Goal: Check status: Check status

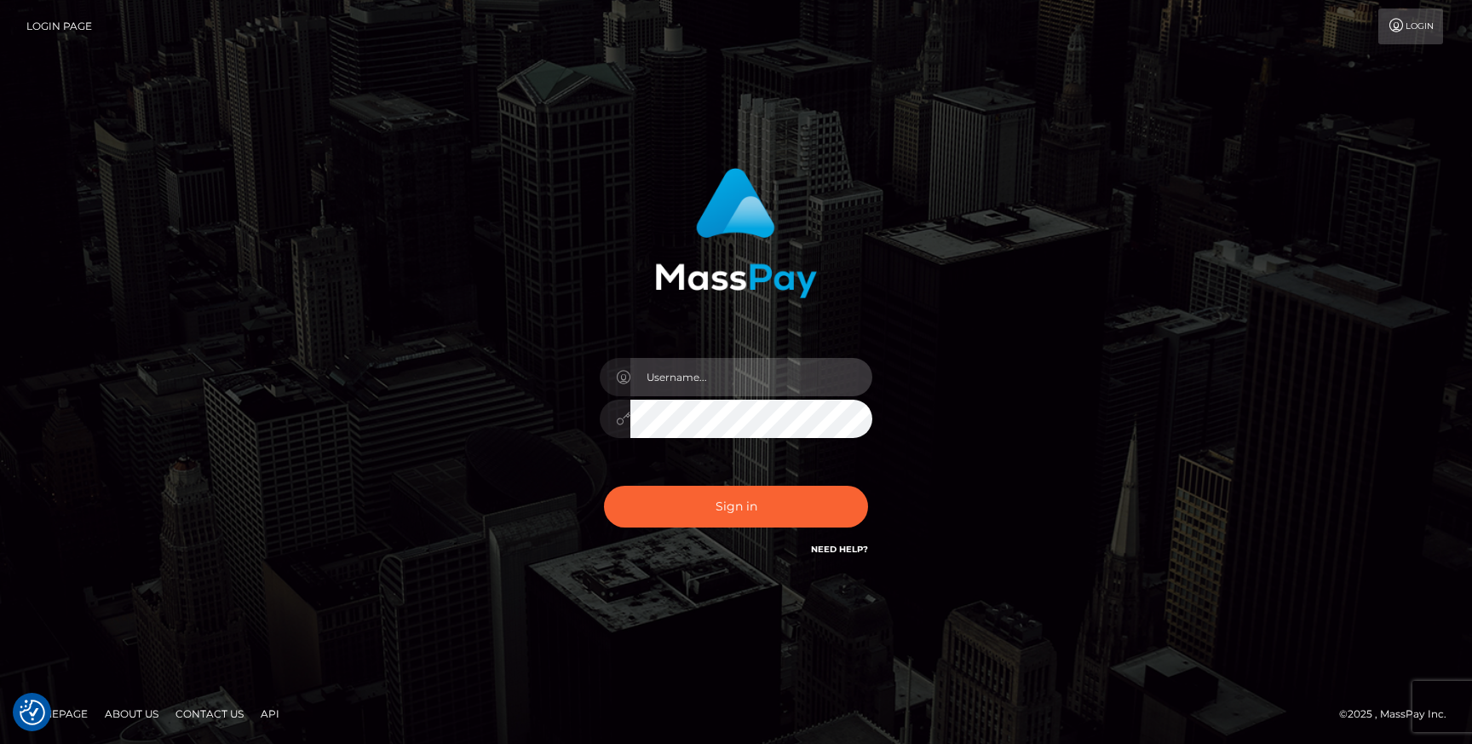
type input "Jonhill.[PERSON_NAME]"
click at [720, 528] on div "Sign in Need Help?" at bounding box center [736, 513] width 298 height 76
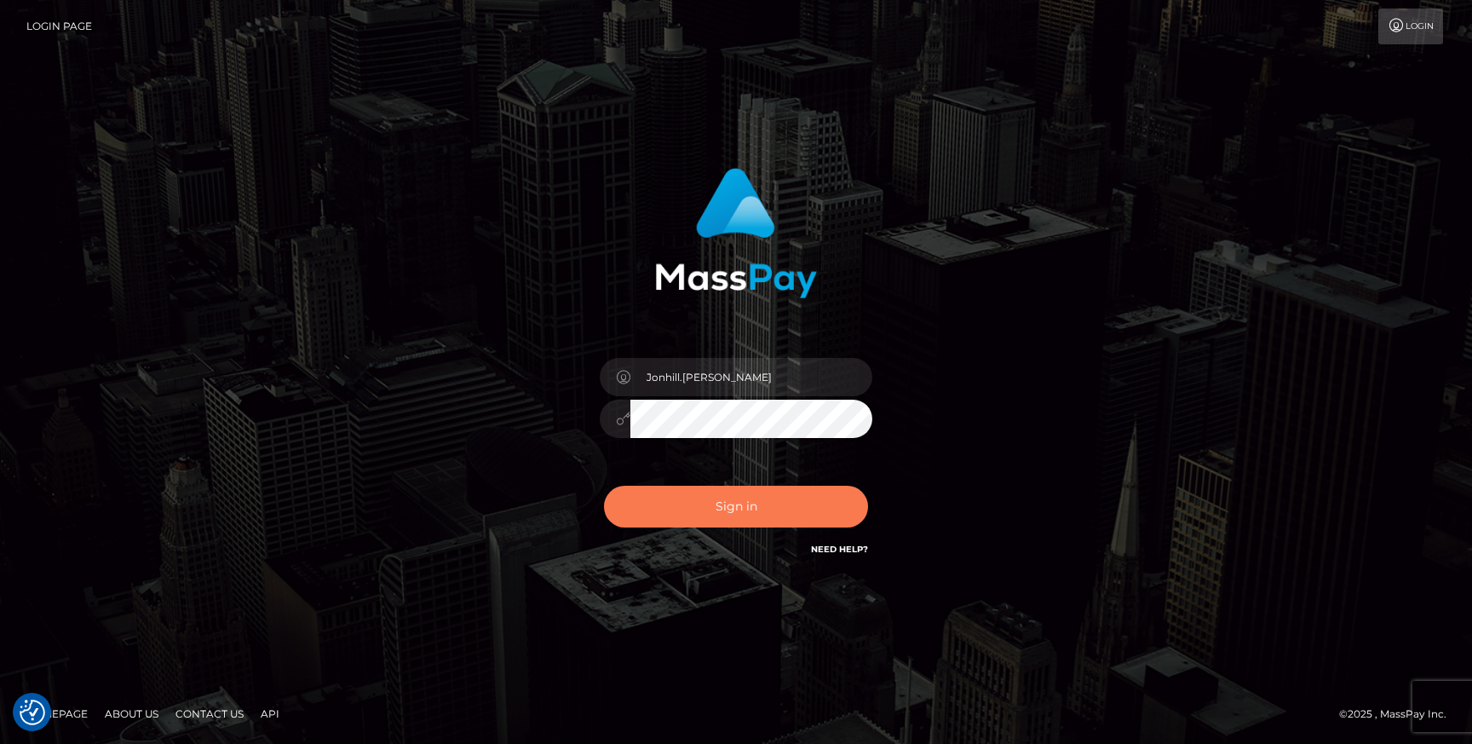
click at [727, 515] on button "Sign in" at bounding box center [736, 507] width 264 height 42
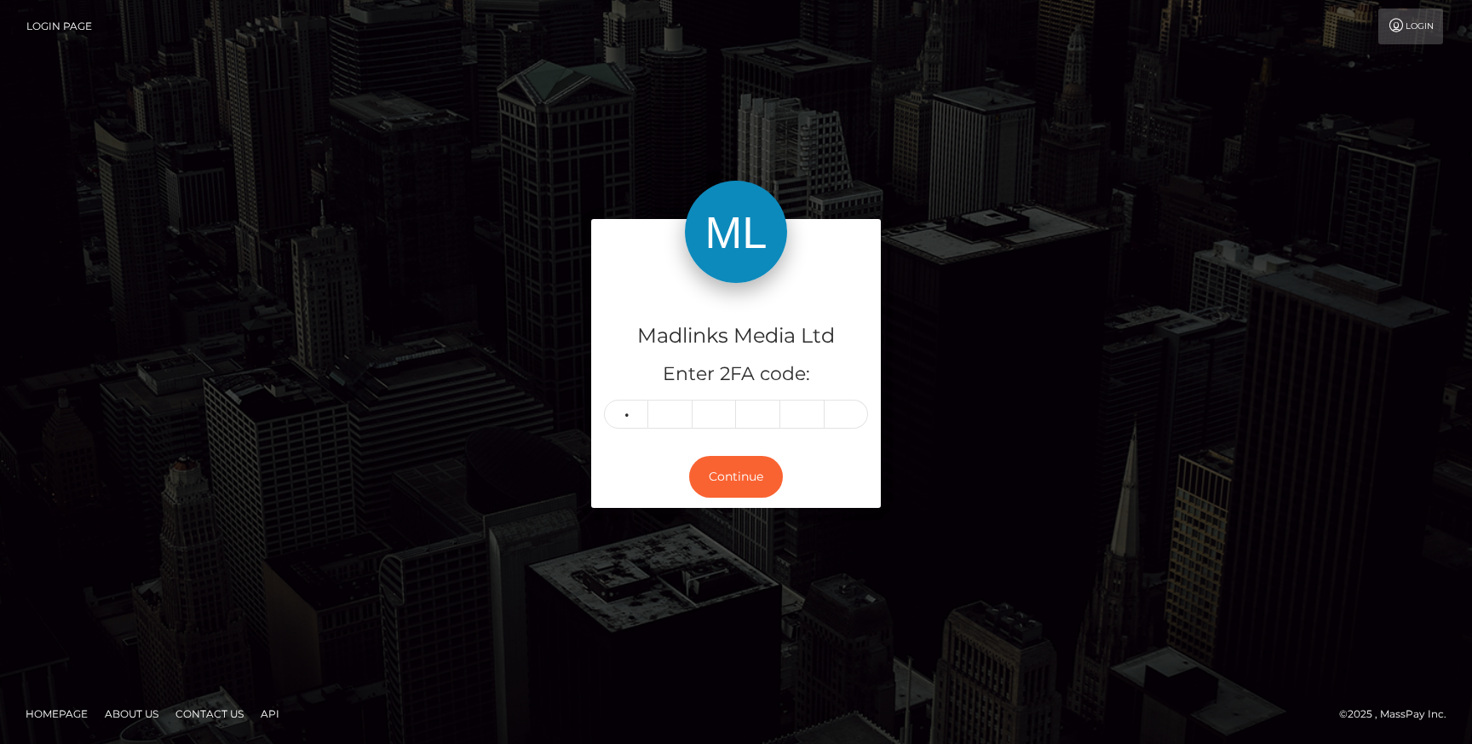
type input "2"
type input "5"
type input "8"
type input "6"
type input "3"
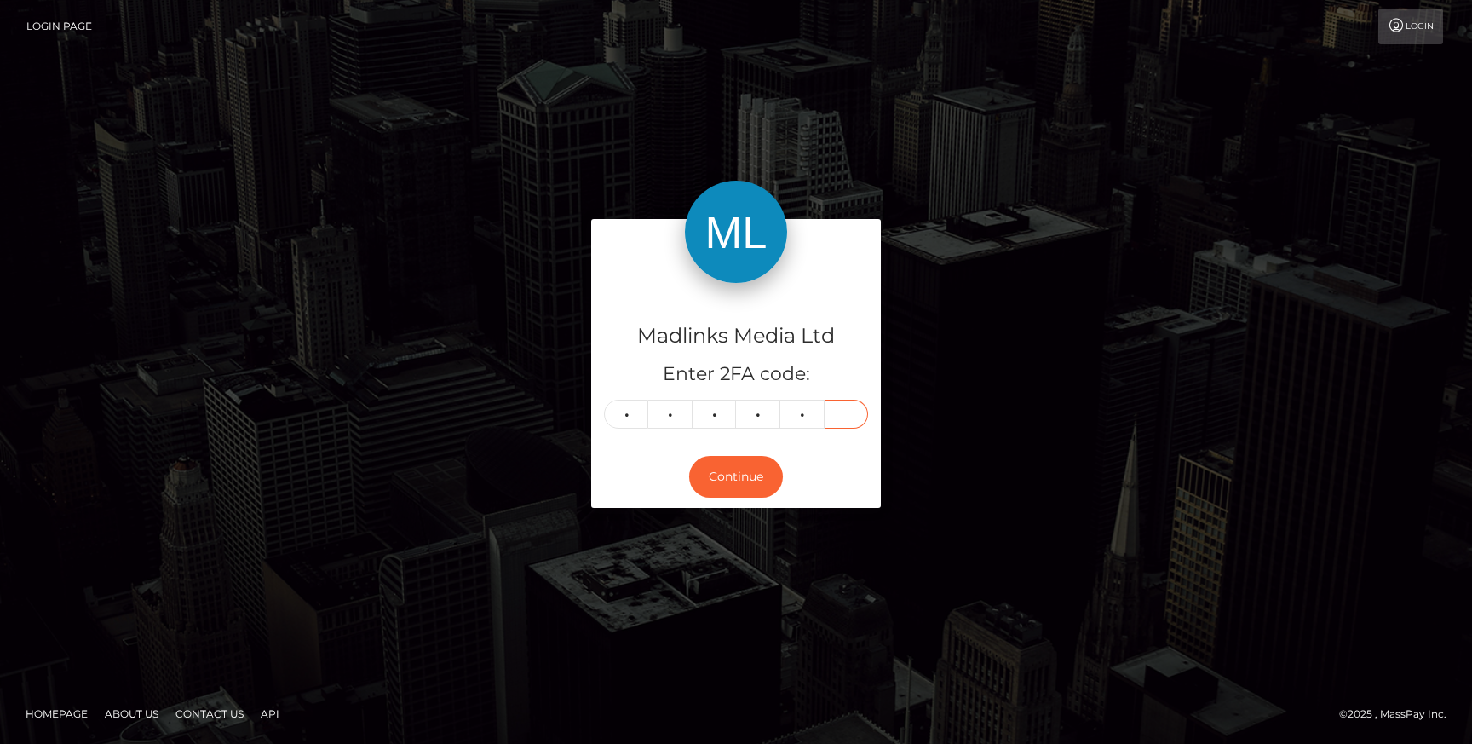
type input "8"
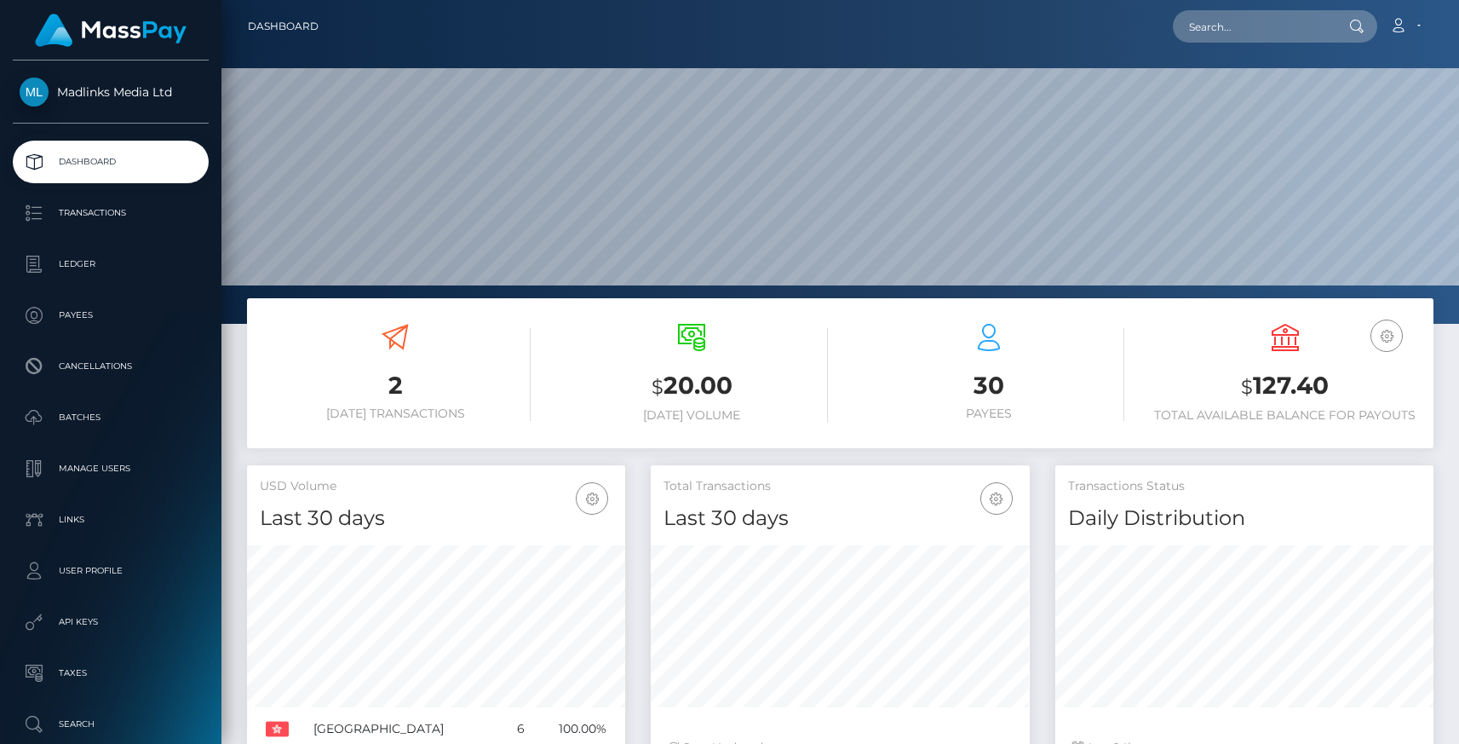
scroll to position [302, 378]
click at [82, 228] on link "Transactions" at bounding box center [111, 213] width 196 height 43
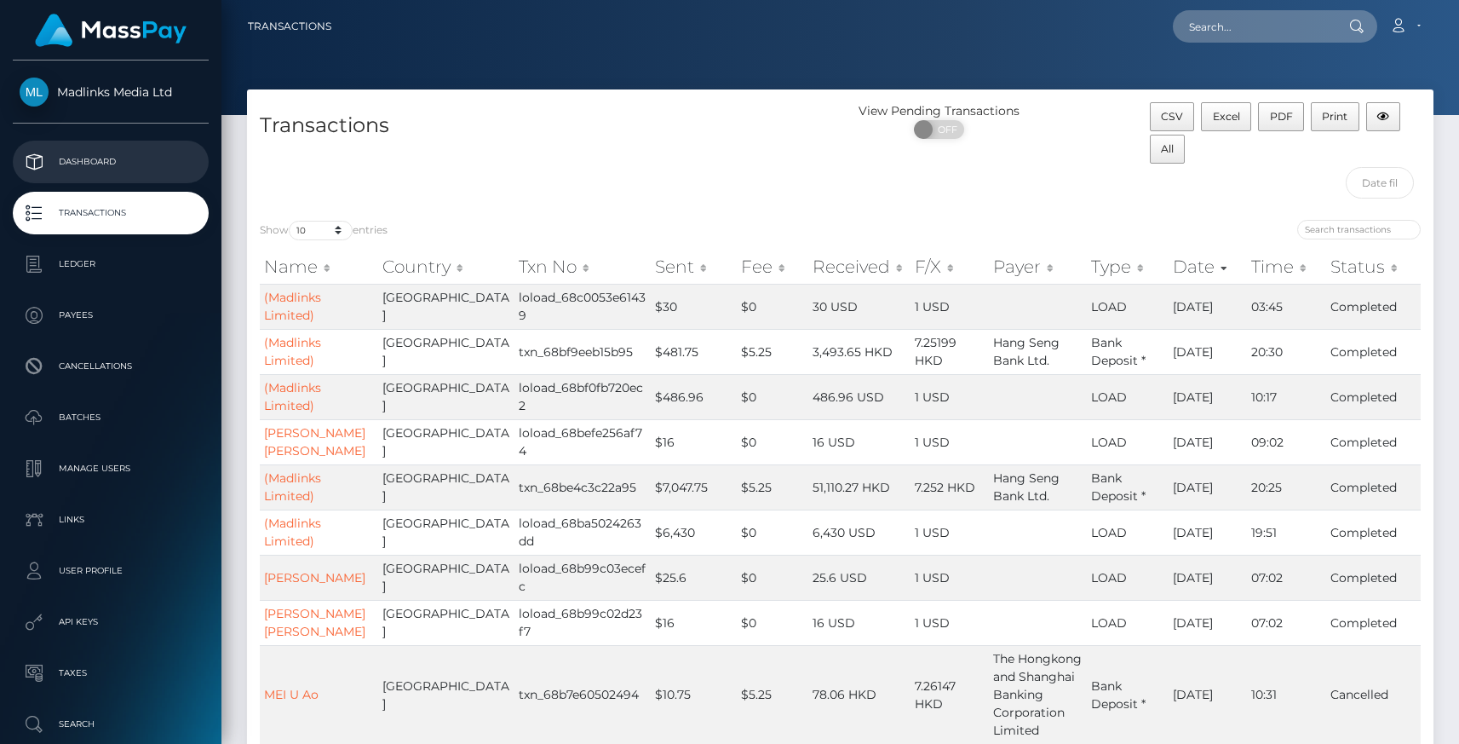
click at [120, 174] on p "Dashboard" at bounding box center [111, 162] width 182 height 26
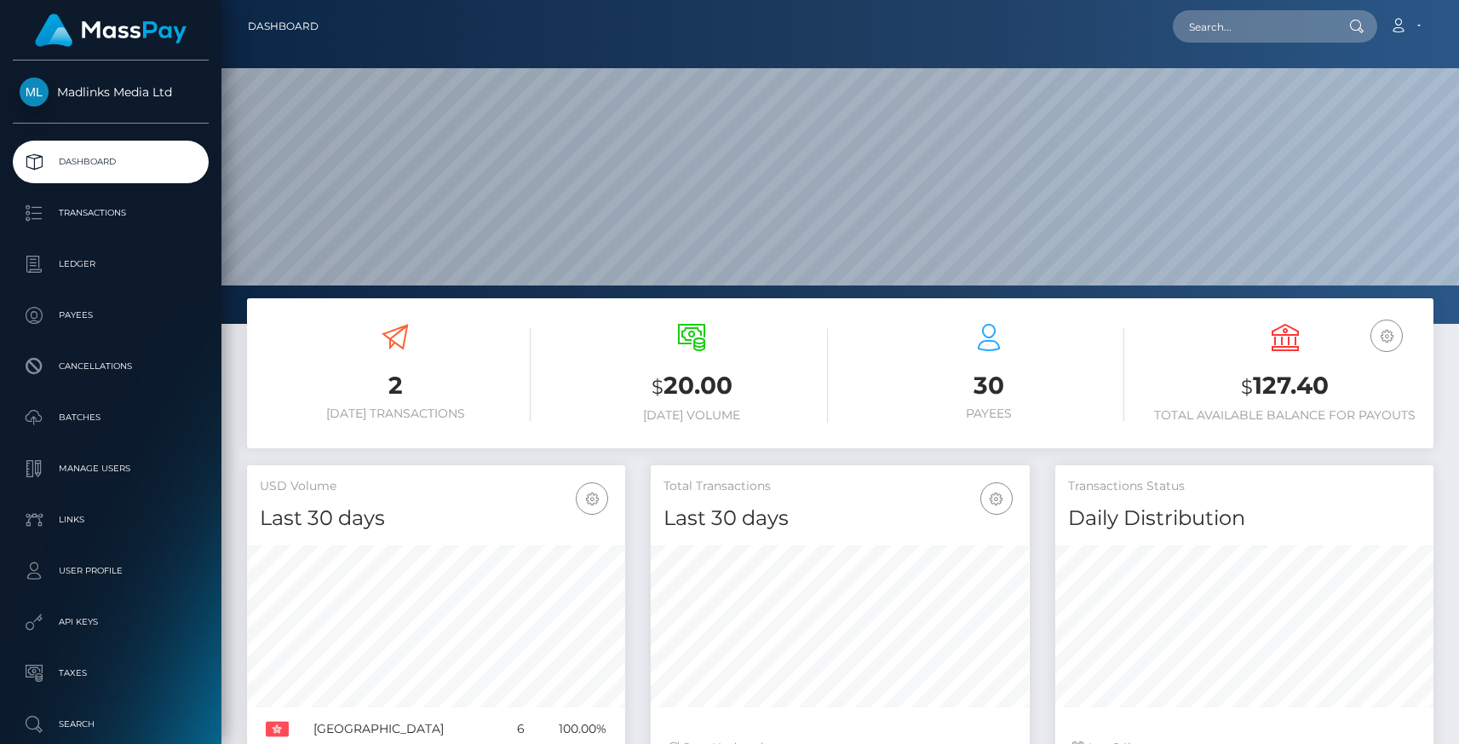
scroll to position [302, 378]
drag, startPoint x: 624, startPoint y: 380, endPoint x: 752, endPoint y: 388, distance: 128.9
click at [752, 388] on h3 "$ 20.00" at bounding box center [691, 386] width 271 height 35
click at [756, 394] on h3 "$ 20.00" at bounding box center [691, 386] width 271 height 35
drag, startPoint x: 678, startPoint y: 405, endPoint x: 757, endPoint y: 398, distance: 79.6
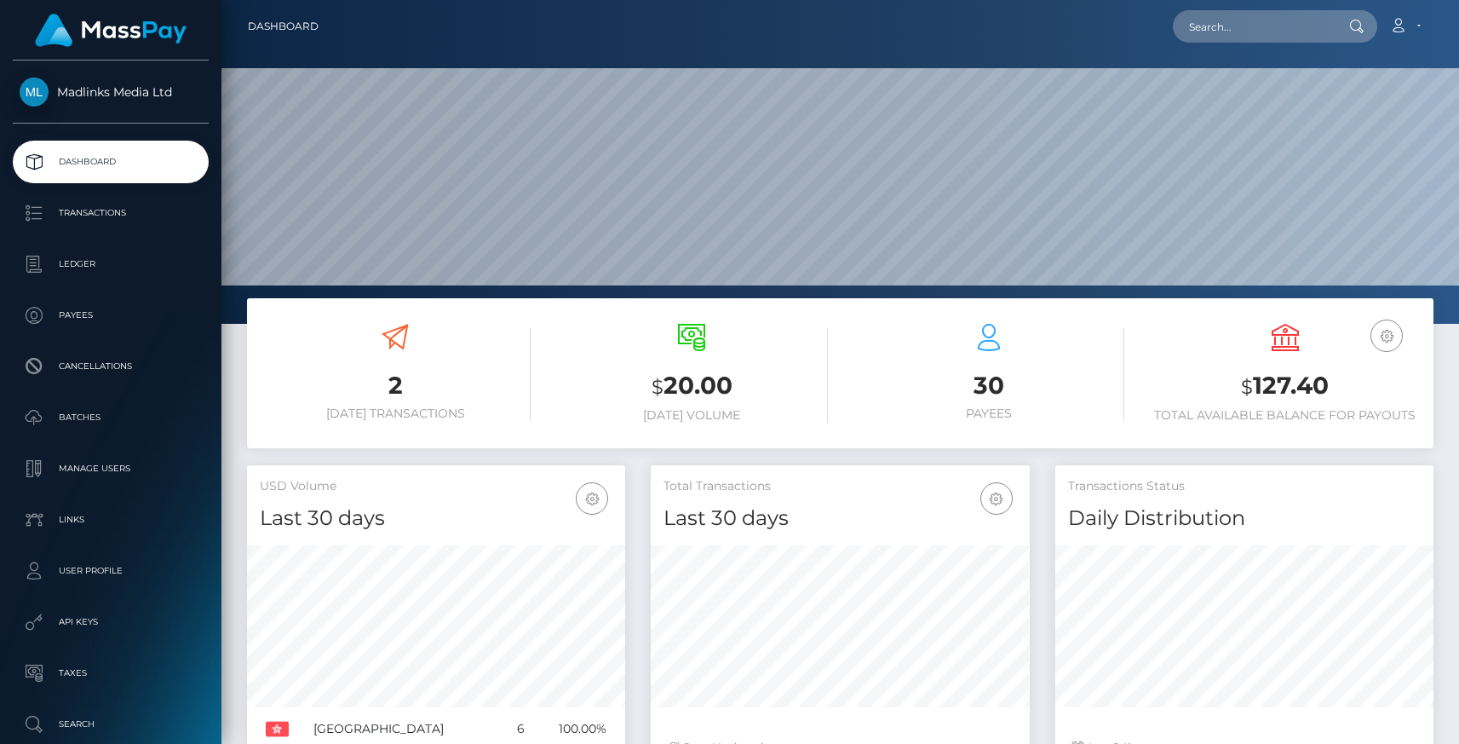
click at [759, 400] on div "$ 20.00 Today Volume" at bounding box center [691, 373] width 271 height 99
click at [70, 224] on p "Transactions" at bounding box center [111, 213] width 182 height 26
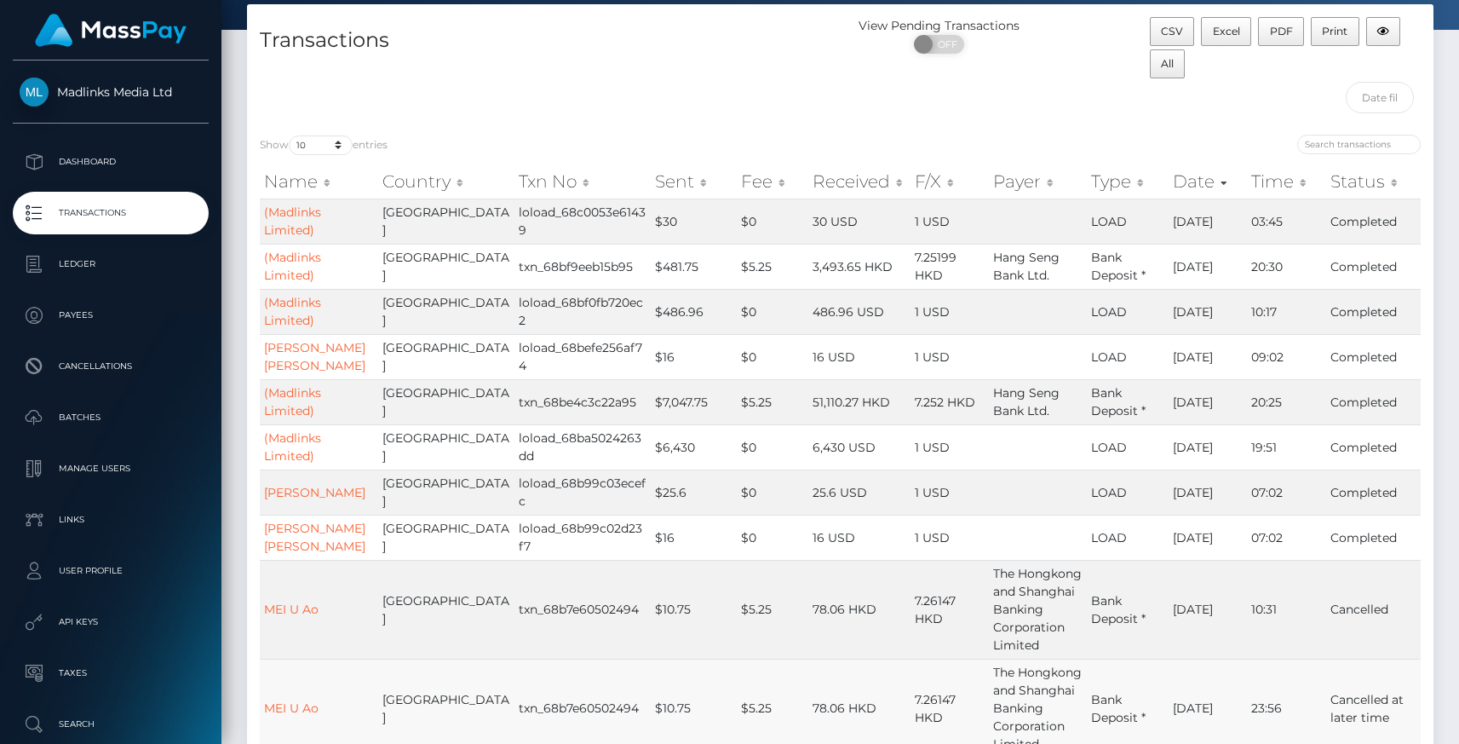
scroll to position [78, 0]
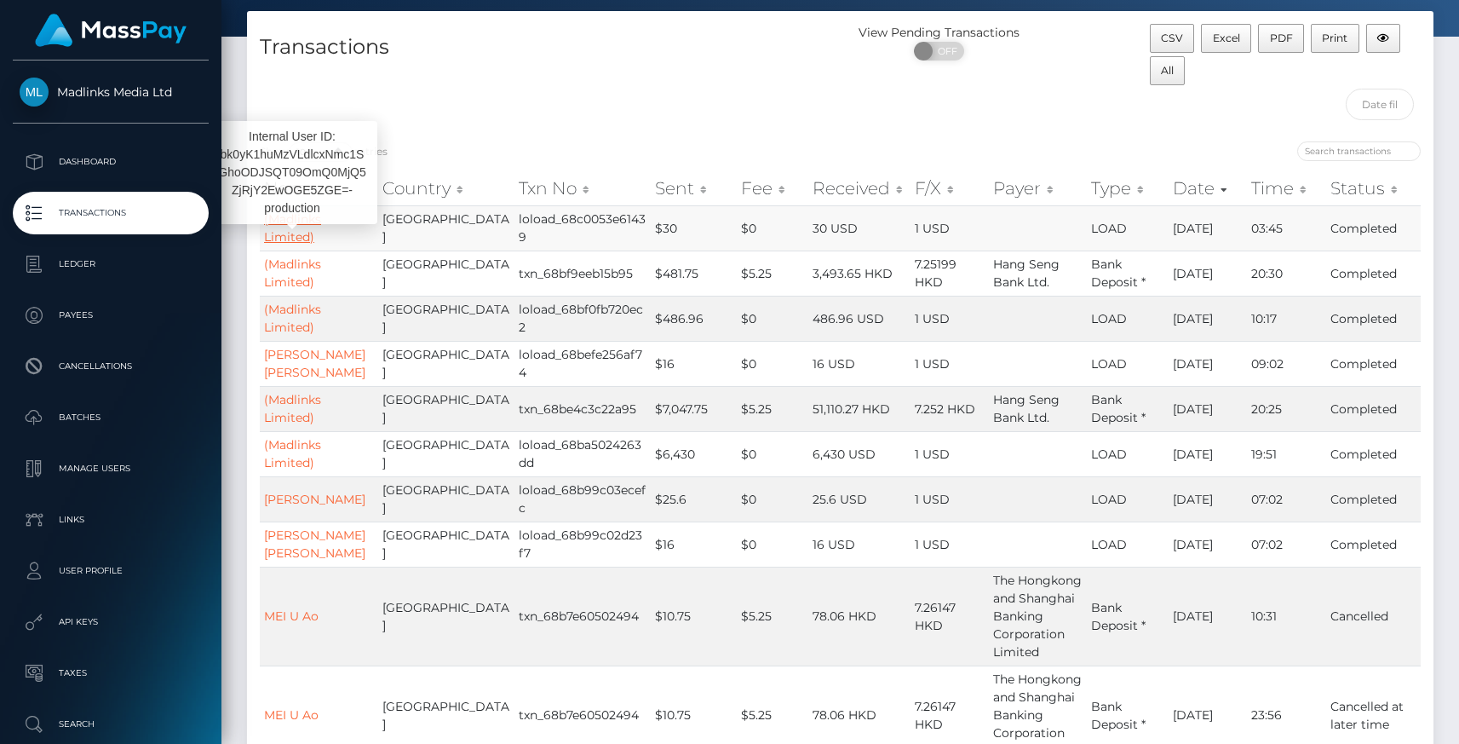
click at [309, 221] on link "(Madlinks Limited)" at bounding box center [292, 227] width 57 height 33
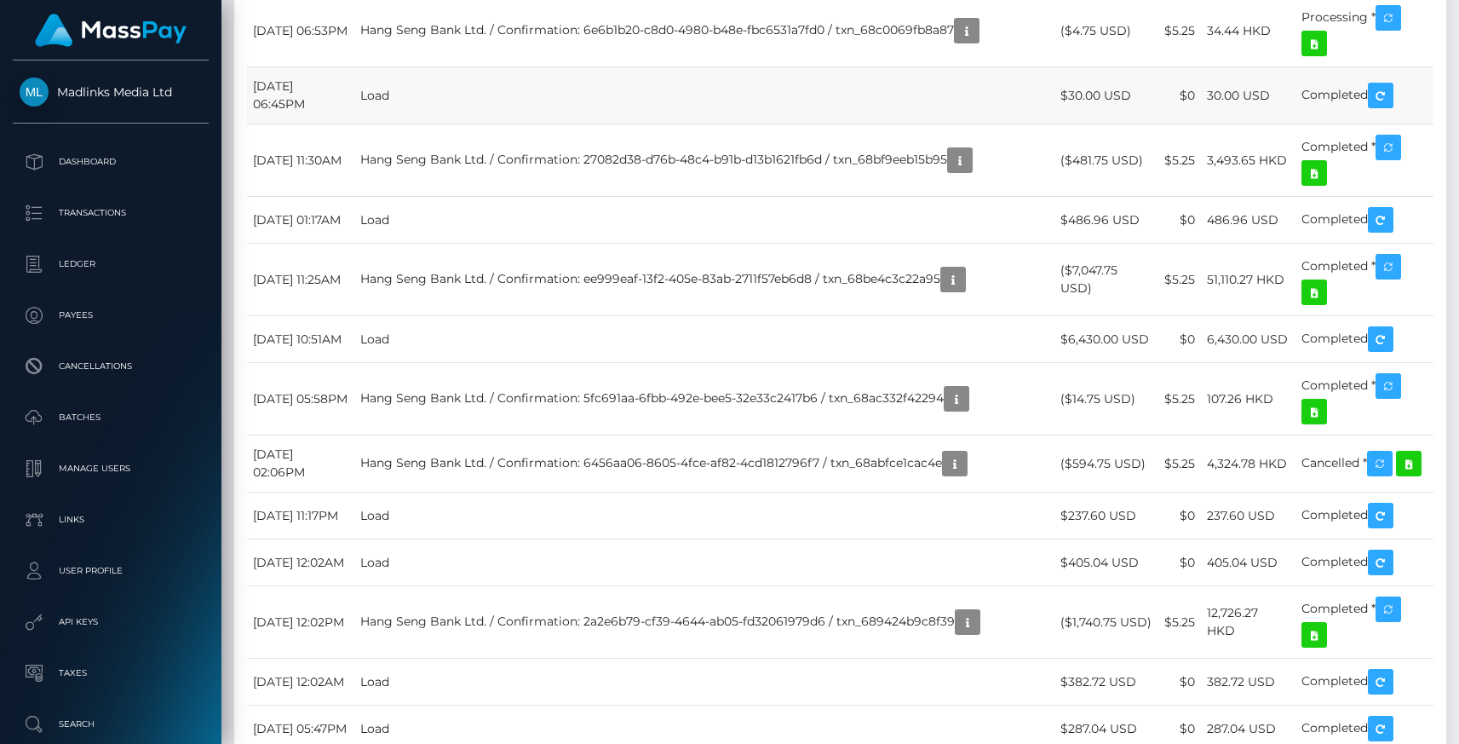
scroll to position [1906, 0]
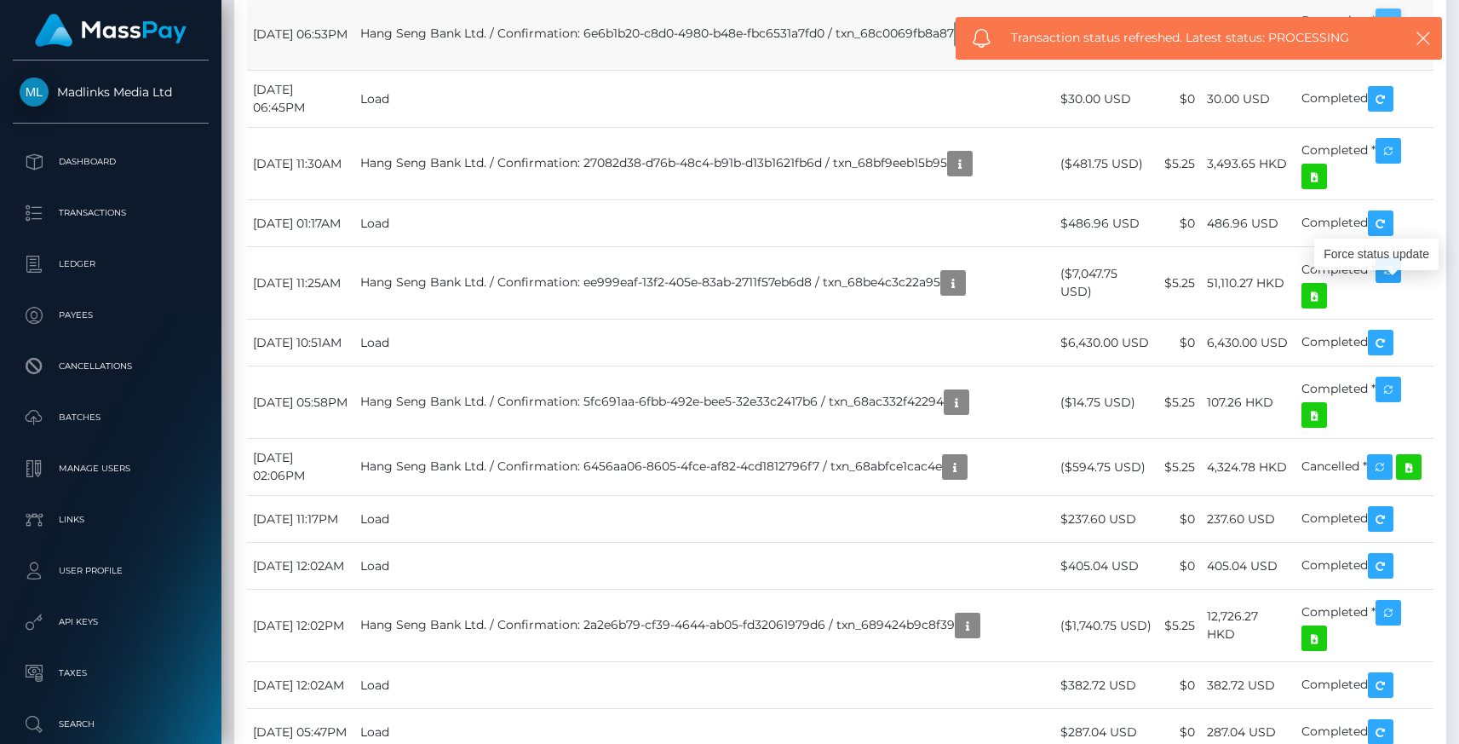
click at [1399, 32] on icon "button" at bounding box center [1388, 21] width 20 height 21
click at [1396, 32] on icon "button" at bounding box center [1388, 21] width 20 height 21
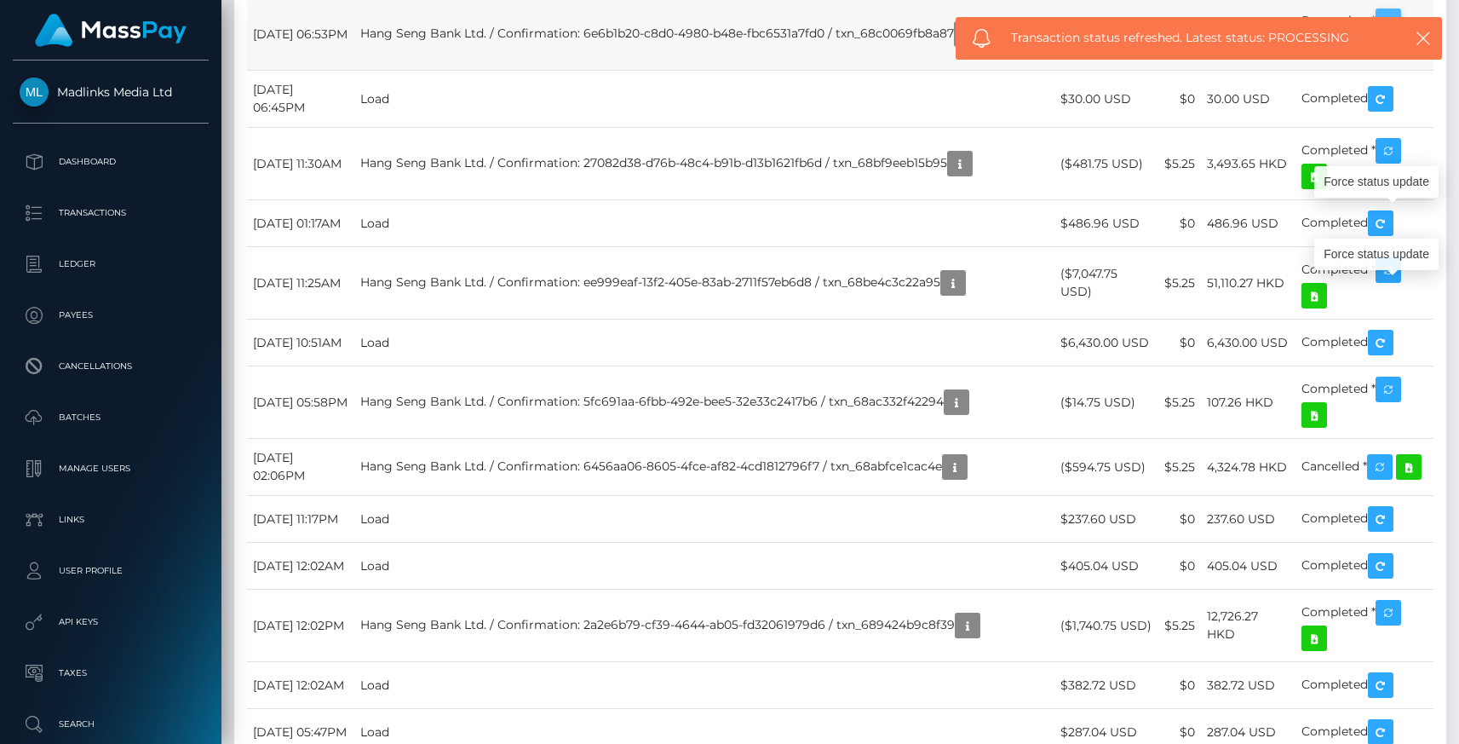
click at [1391, 32] on icon "button" at bounding box center [1388, 21] width 20 height 21
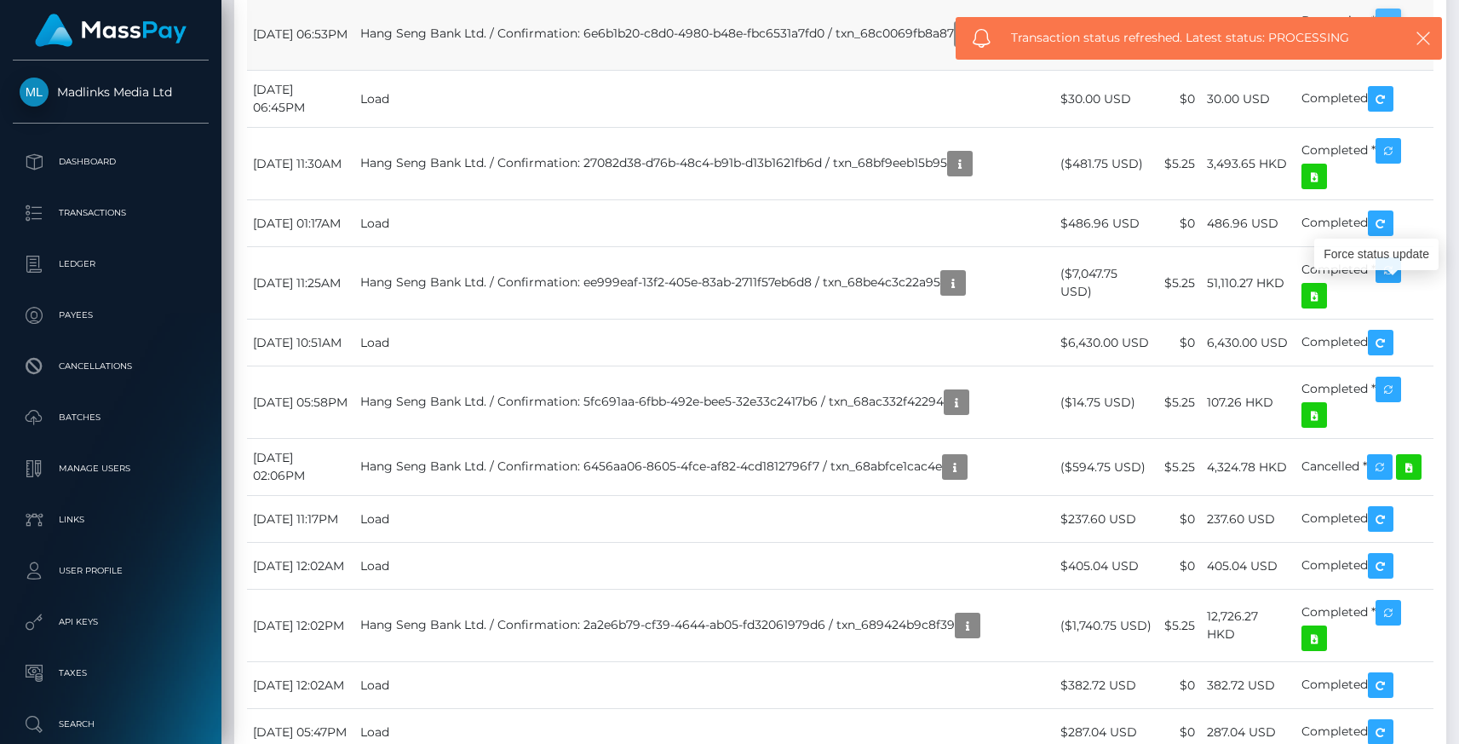
click at [1399, 32] on icon "button" at bounding box center [1388, 21] width 20 height 21
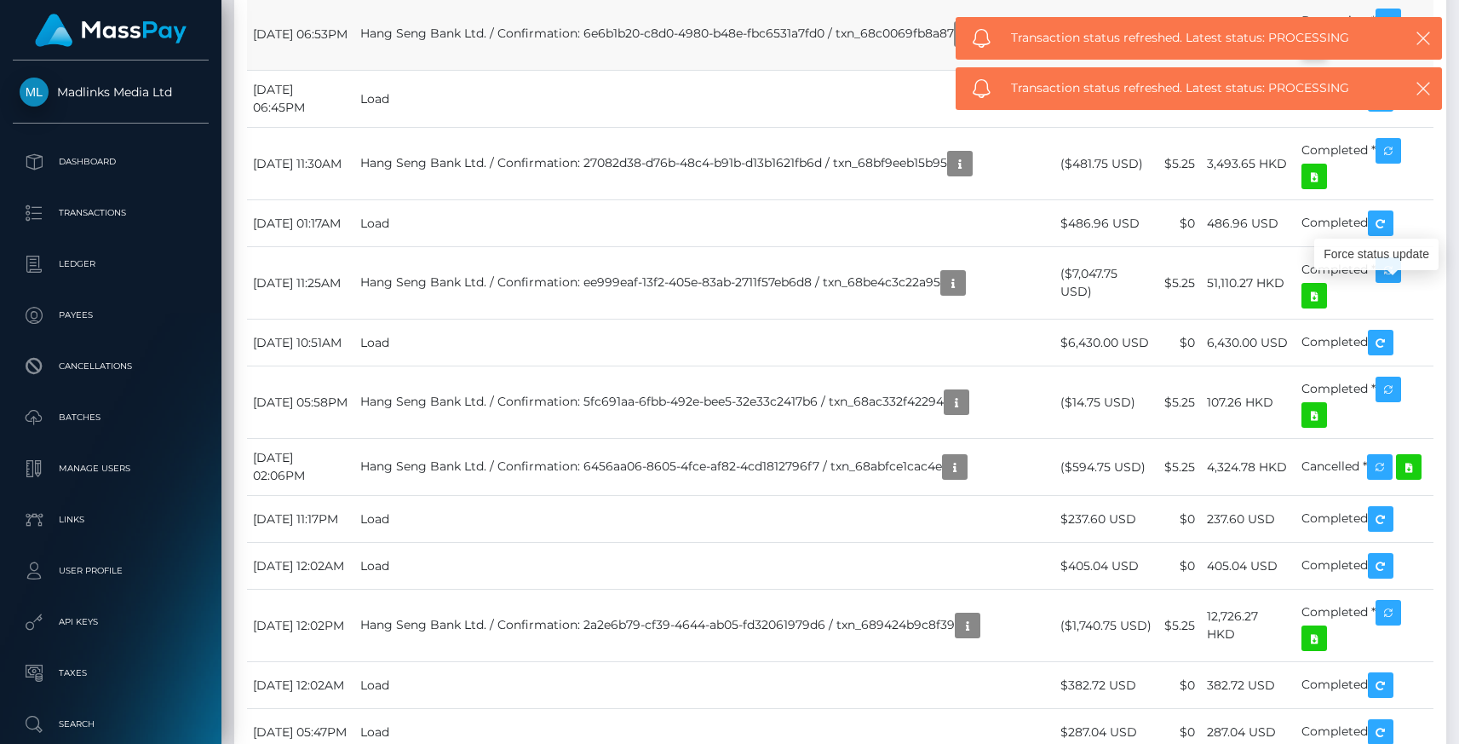
click at [1320, 58] on icon at bounding box center [1314, 47] width 20 height 21
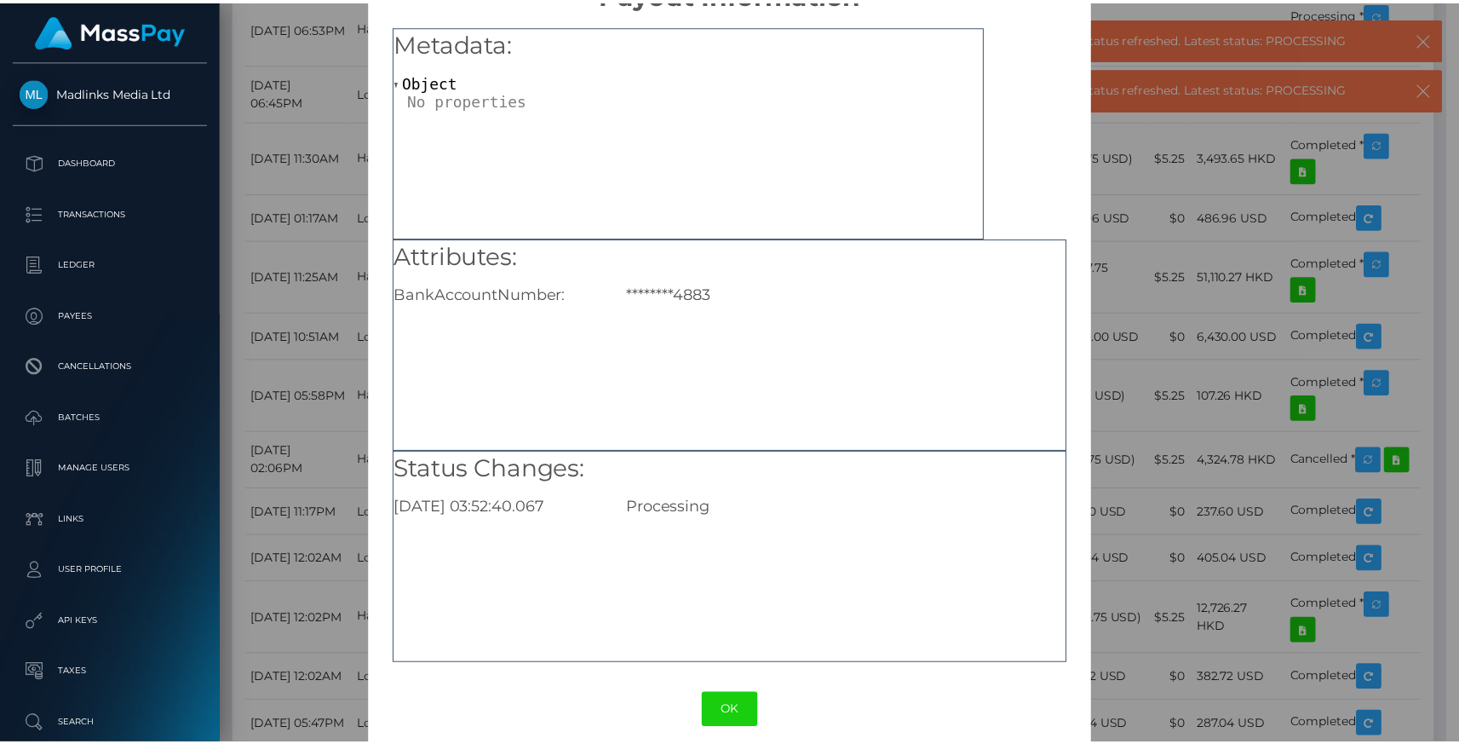
scroll to position [66, 0]
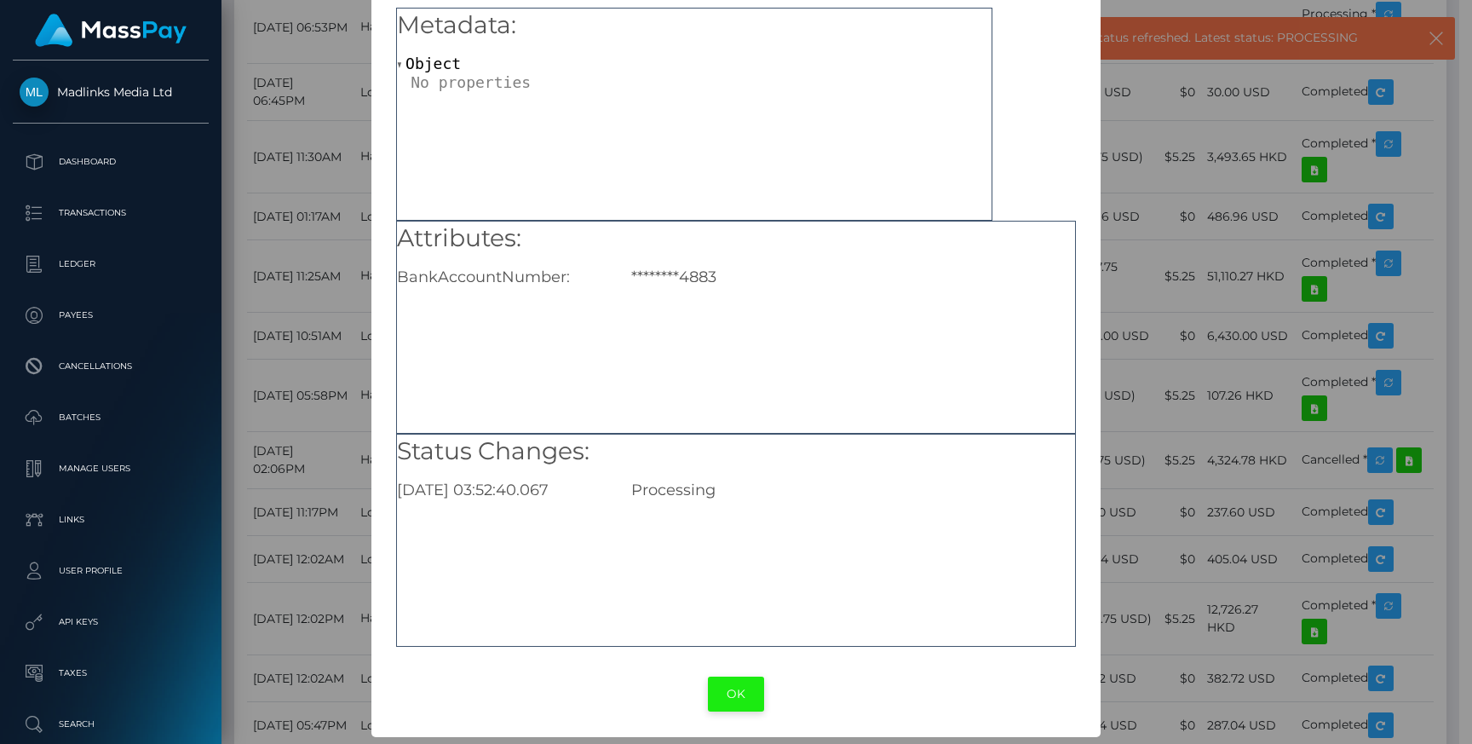
click at [727, 696] on button "OK" at bounding box center [736, 693] width 56 height 35
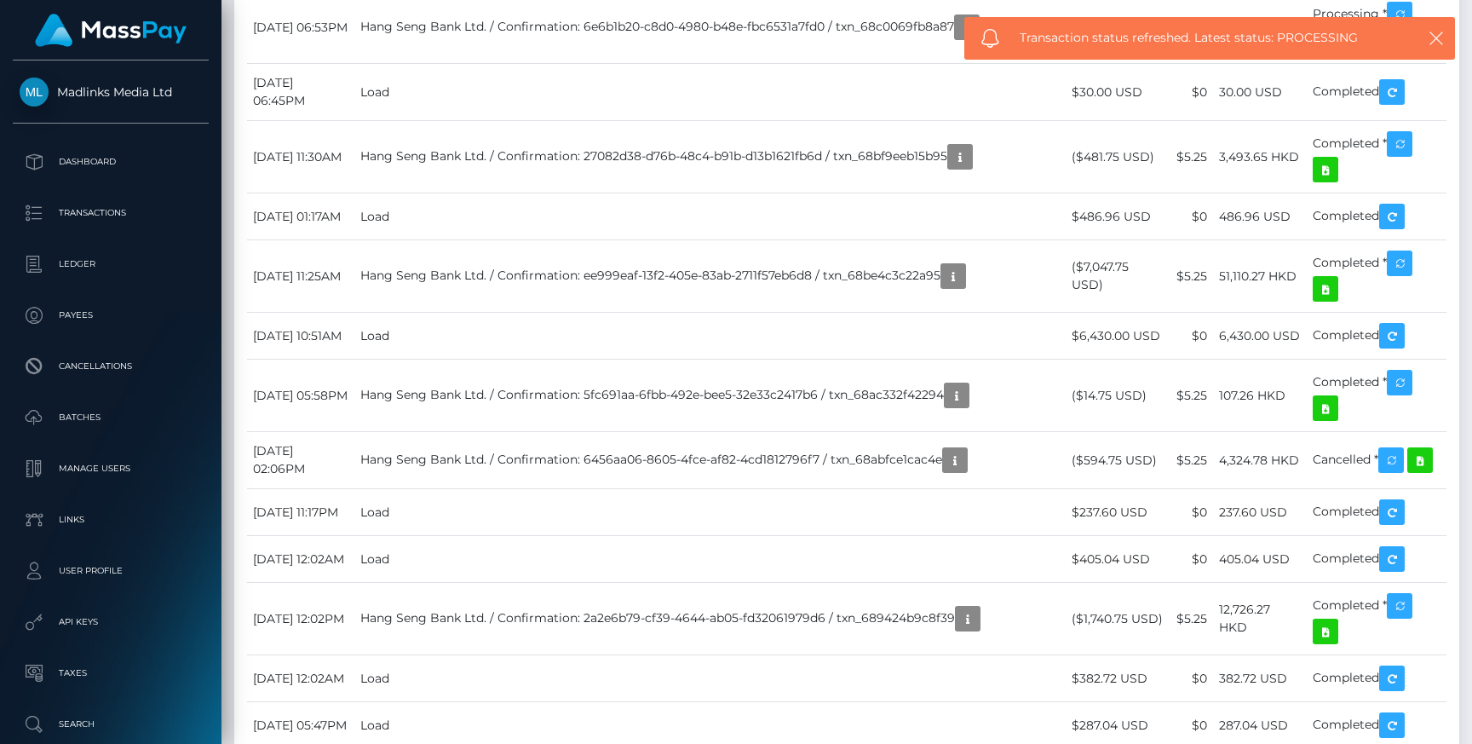
scroll to position [851639, 851464]
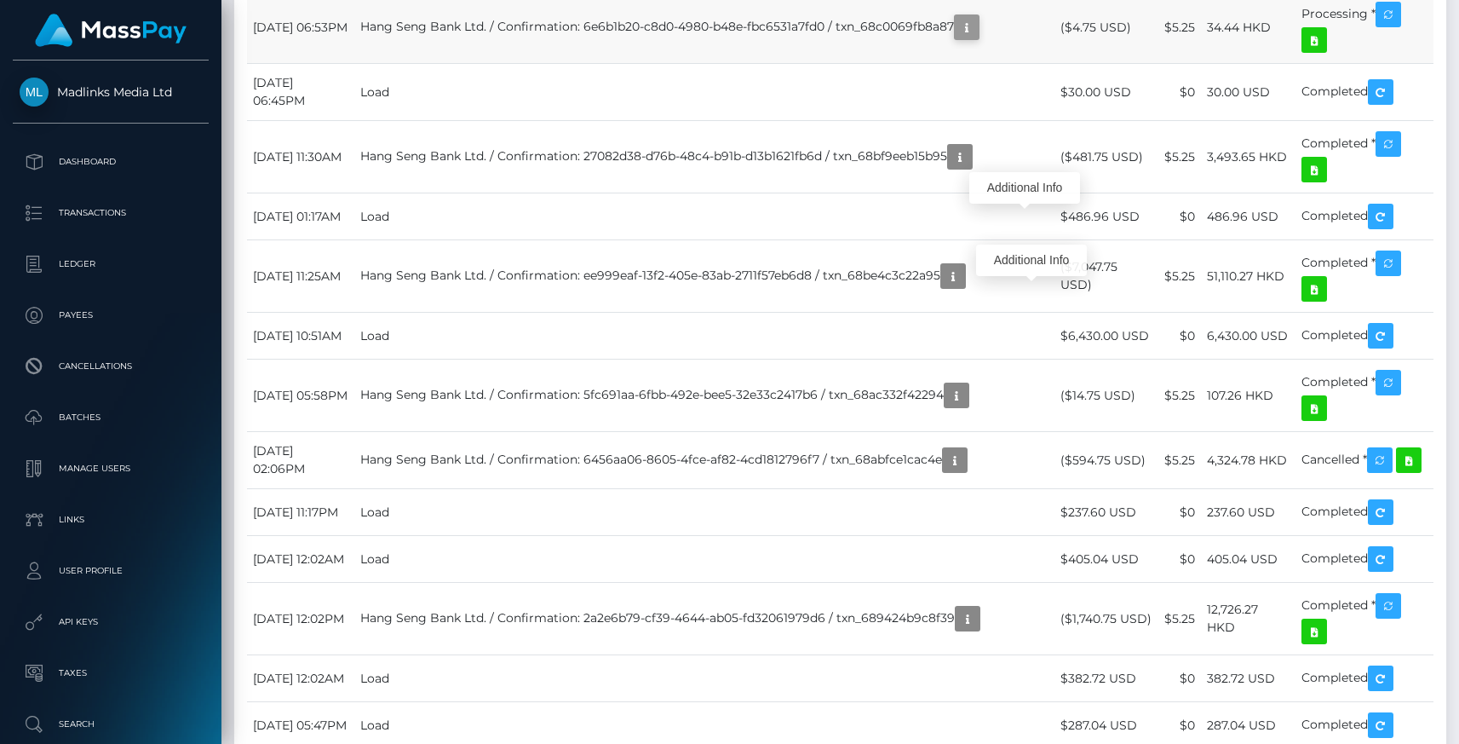
click at [977, 38] on icon "button" at bounding box center [967, 27] width 20 height 21
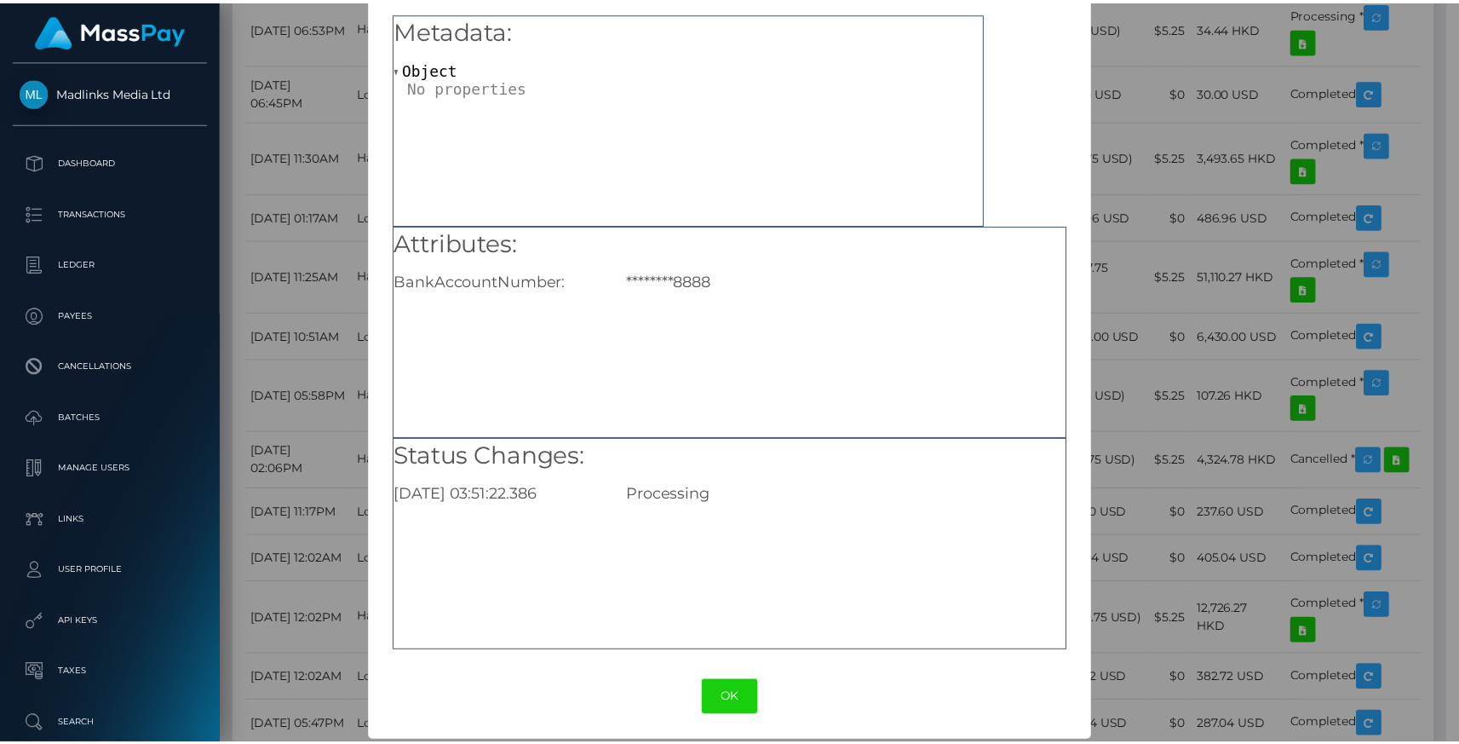
scroll to position [66, 0]
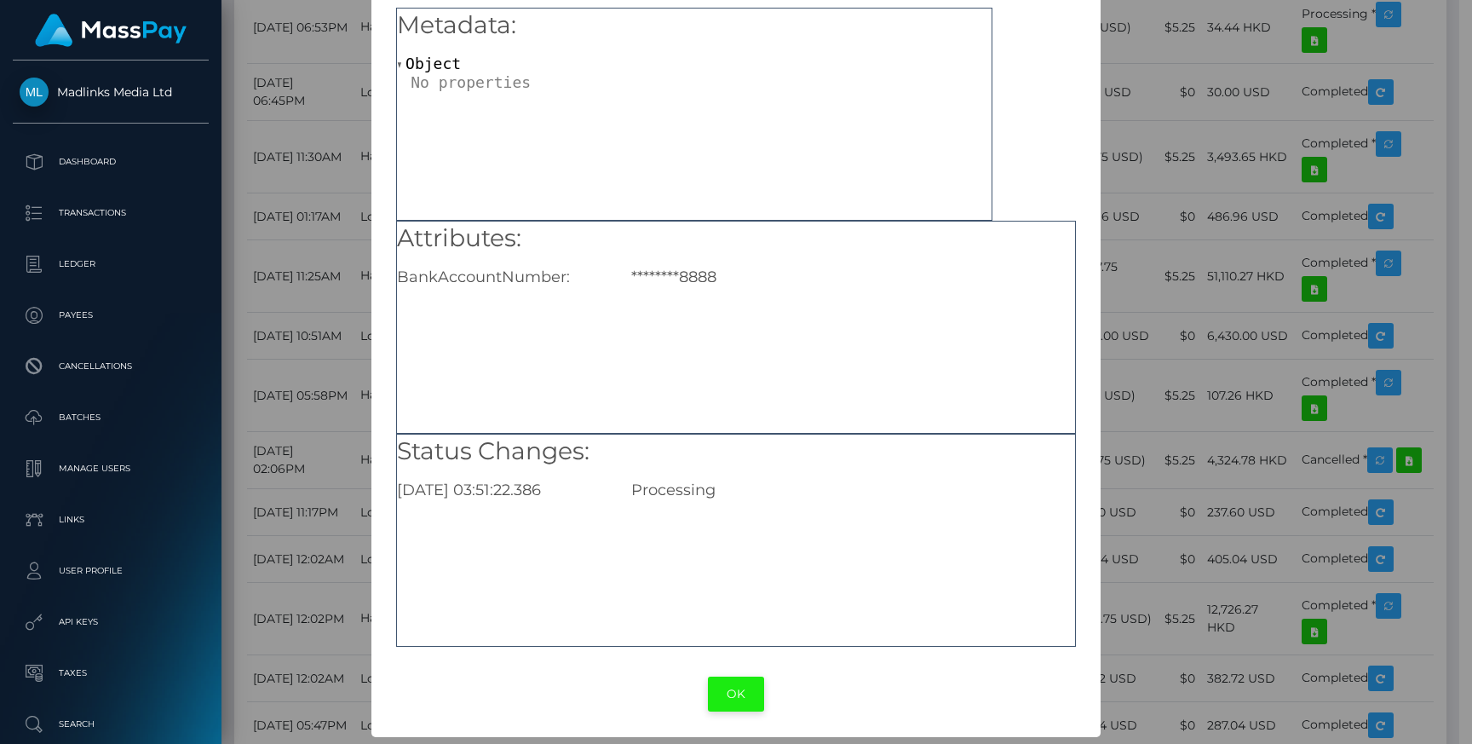
click at [755, 693] on button "OK" at bounding box center [736, 693] width 56 height 35
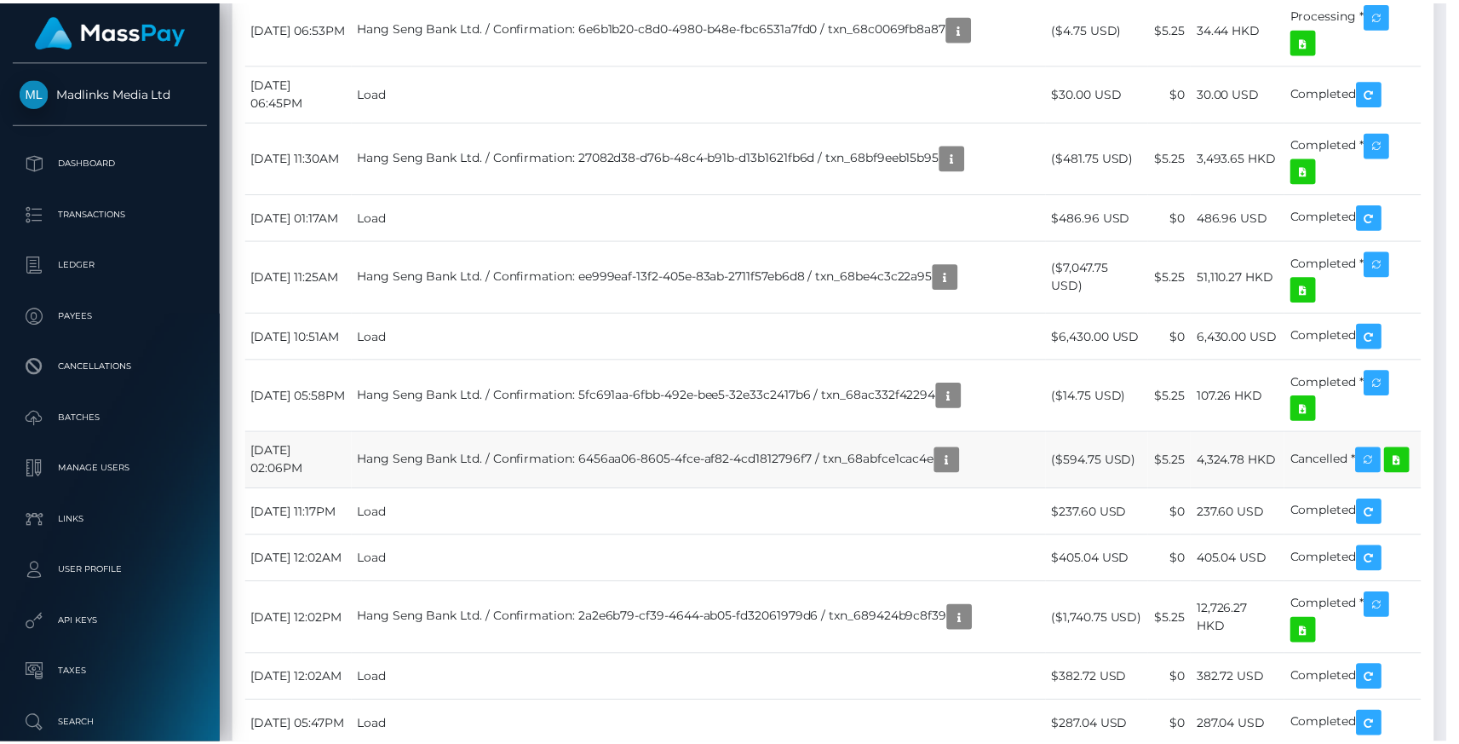
scroll to position [851639, 851464]
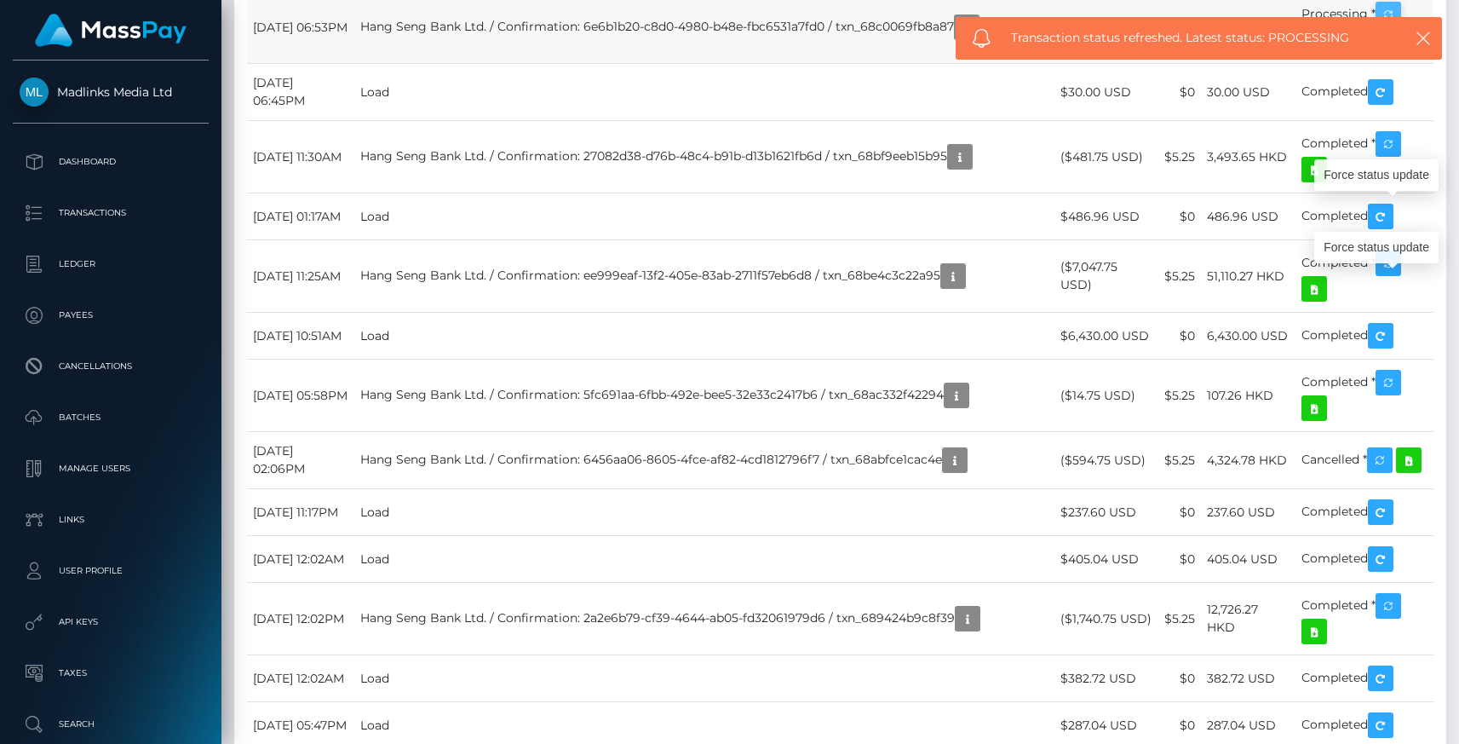
click at [1399, 26] on icon "button" at bounding box center [1388, 14] width 20 height 21
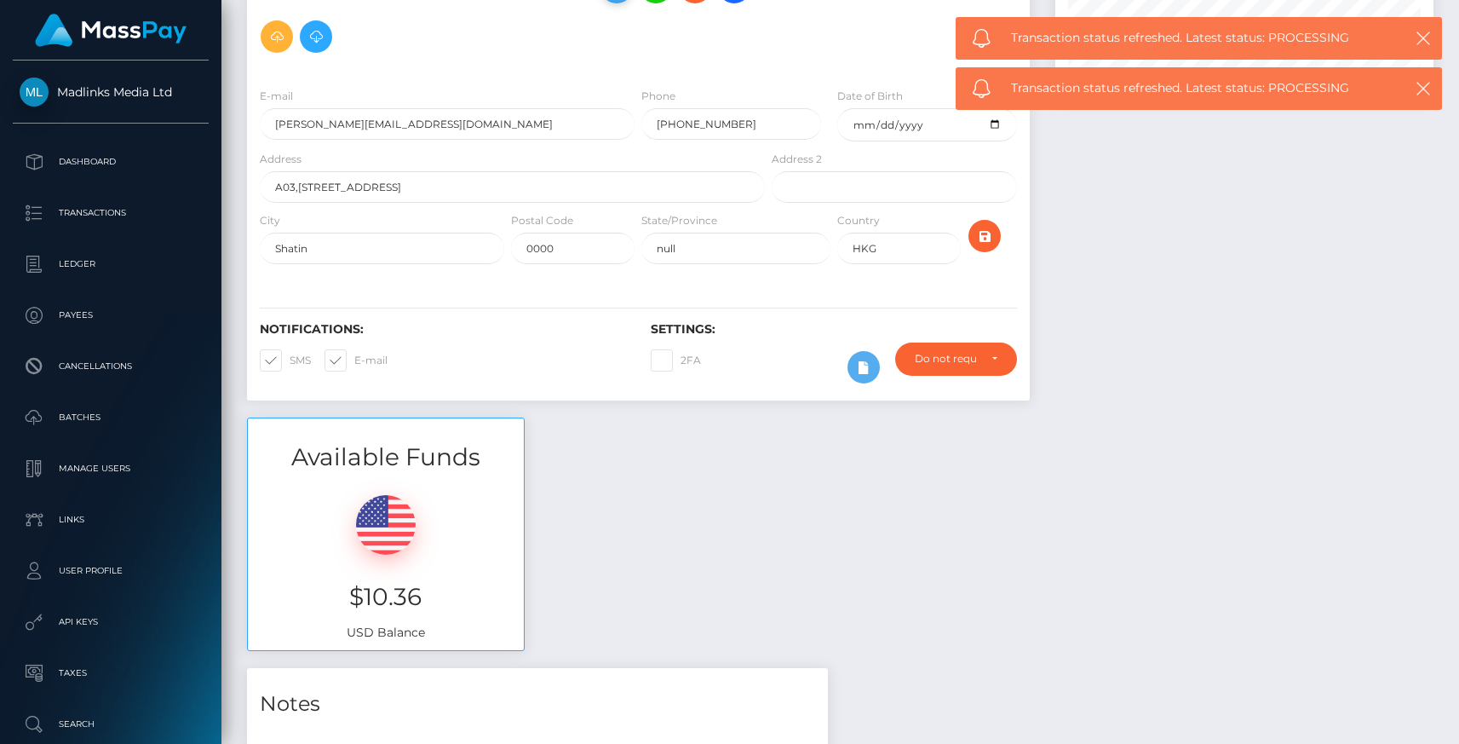
scroll to position [0, 0]
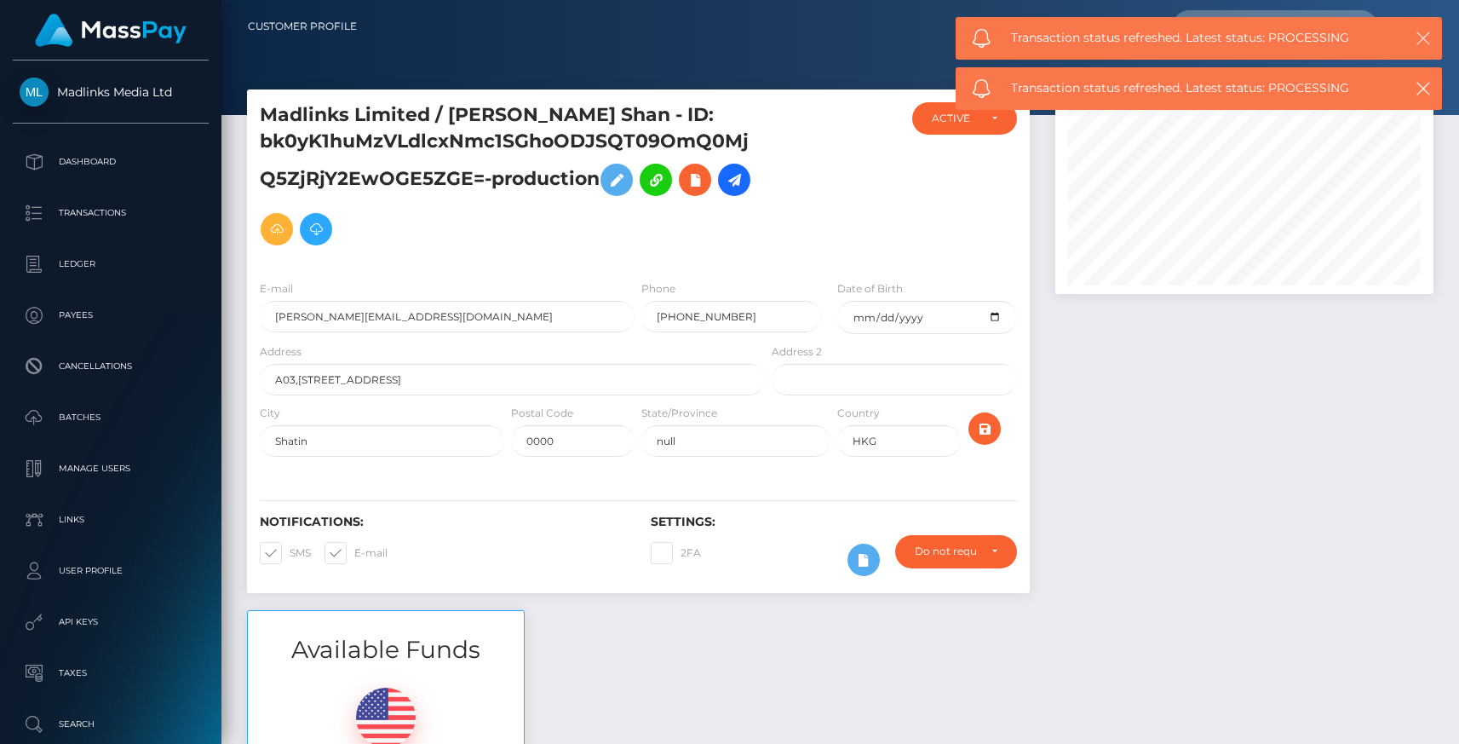
click at [1423, 36] on icon "button" at bounding box center [1423, 38] width 17 height 17
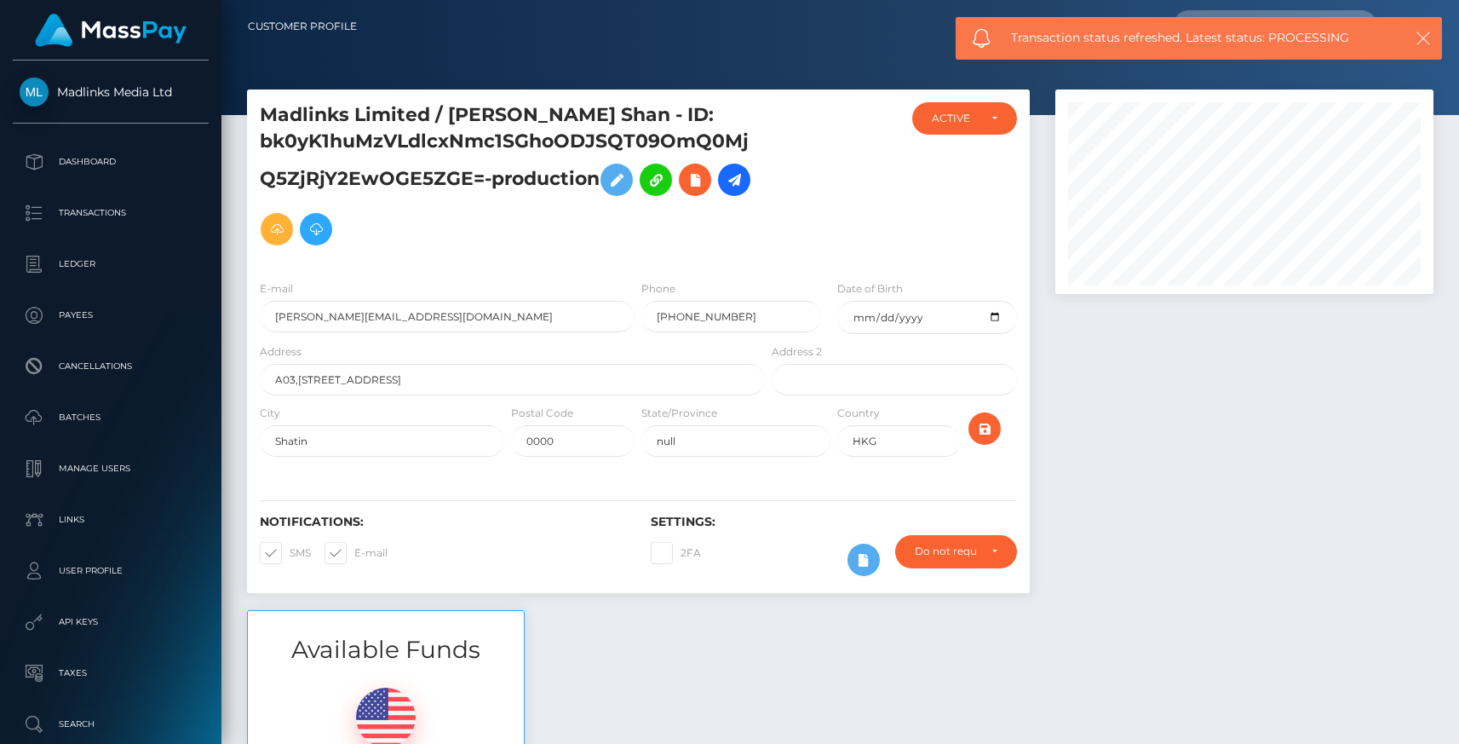
click at [1423, 33] on icon "button" at bounding box center [1423, 38] width 17 height 17
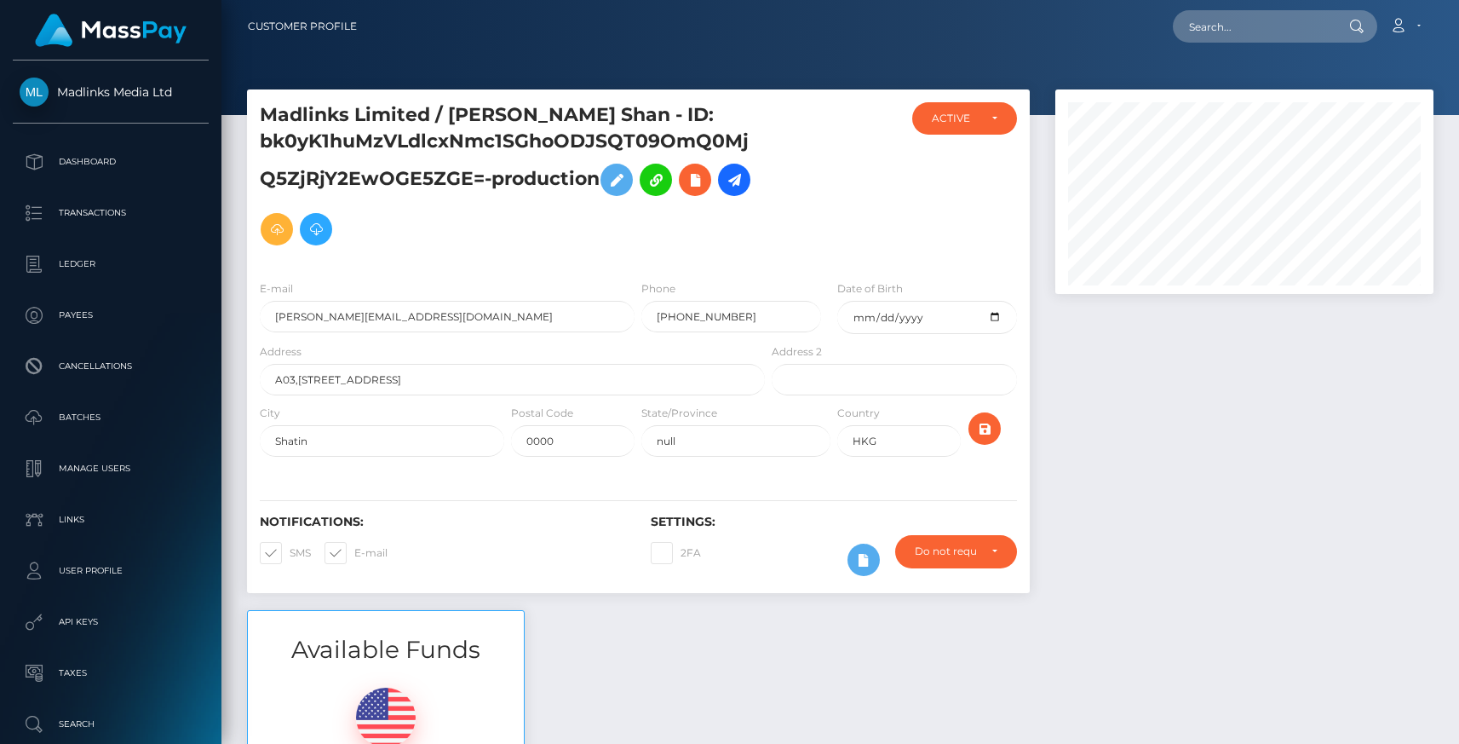
scroll to position [3, 0]
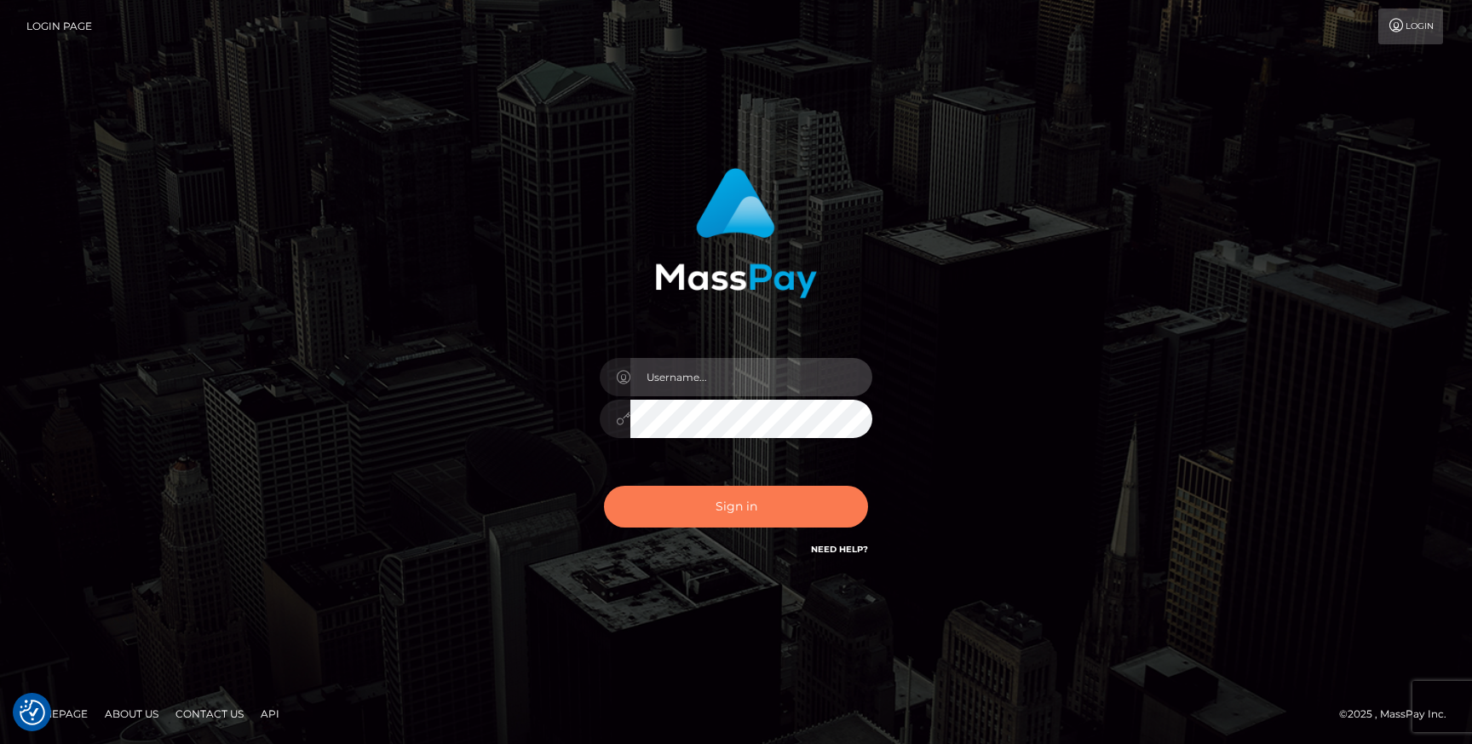
type input "Jonhill.barry"
click at [730, 506] on button "Sign in" at bounding box center [736, 507] width 264 height 42
type input "Jonhill.[PERSON_NAME]"
click at [672, 486] on button "Sign in" at bounding box center [736, 507] width 264 height 42
